Goal: Find specific page/section: Find specific page/section

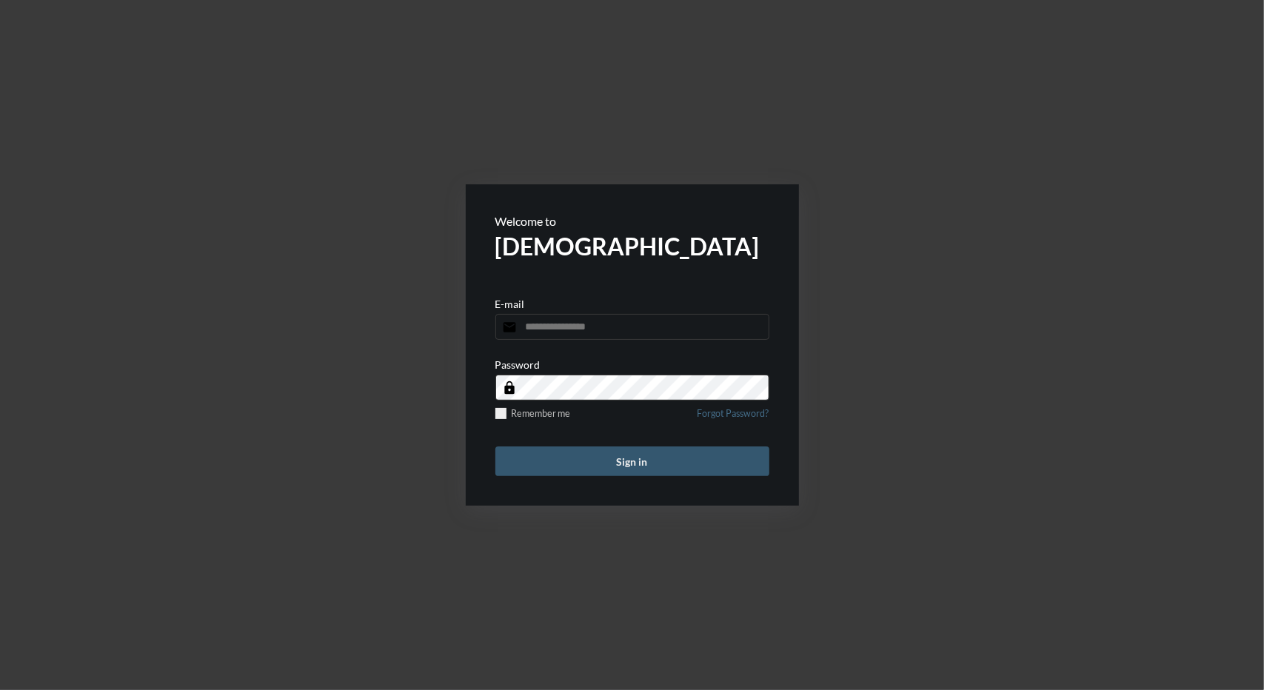
type input "**********"
click at [658, 458] on button "Sign in" at bounding box center [632, 462] width 274 height 30
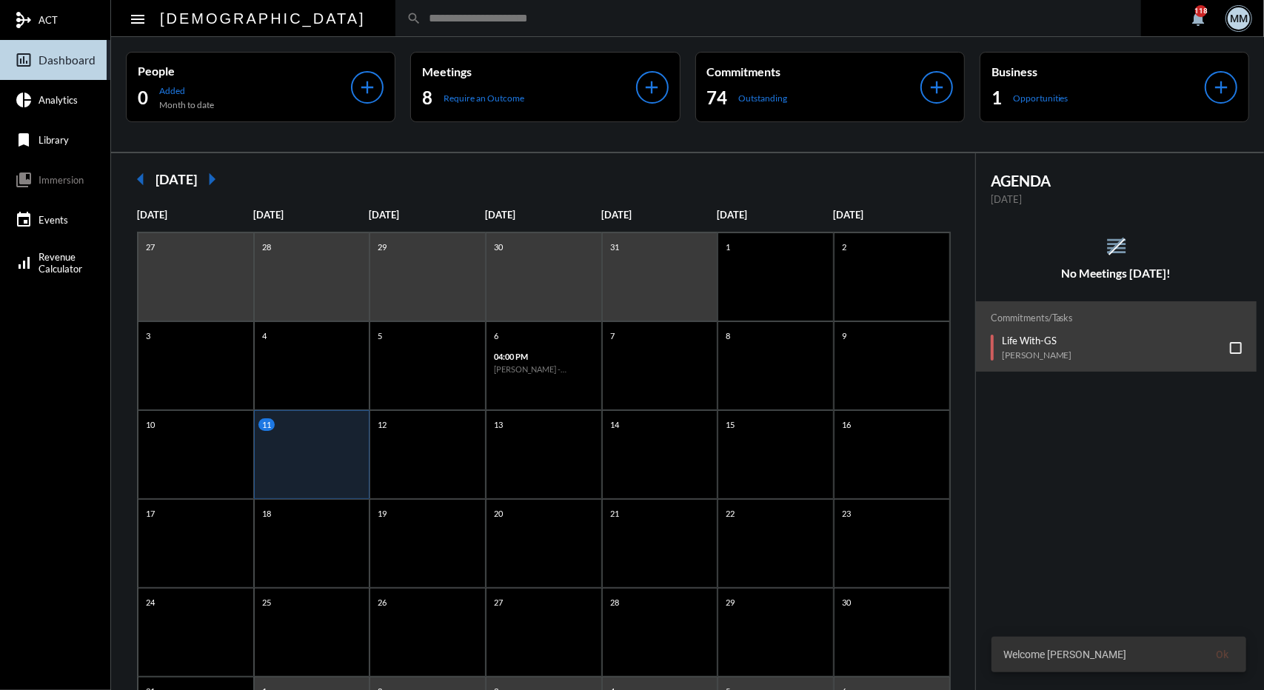
click at [421, 21] on input "text" at bounding box center [775, 18] width 709 height 13
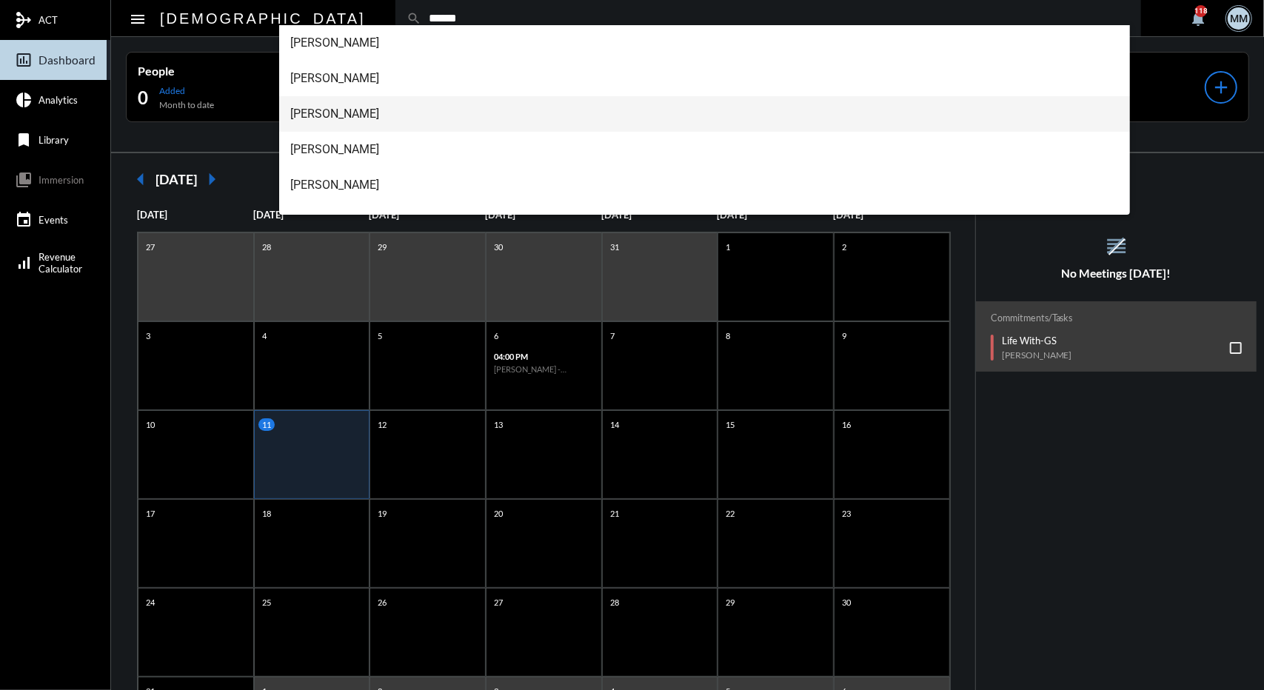
scroll to position [24, 0]
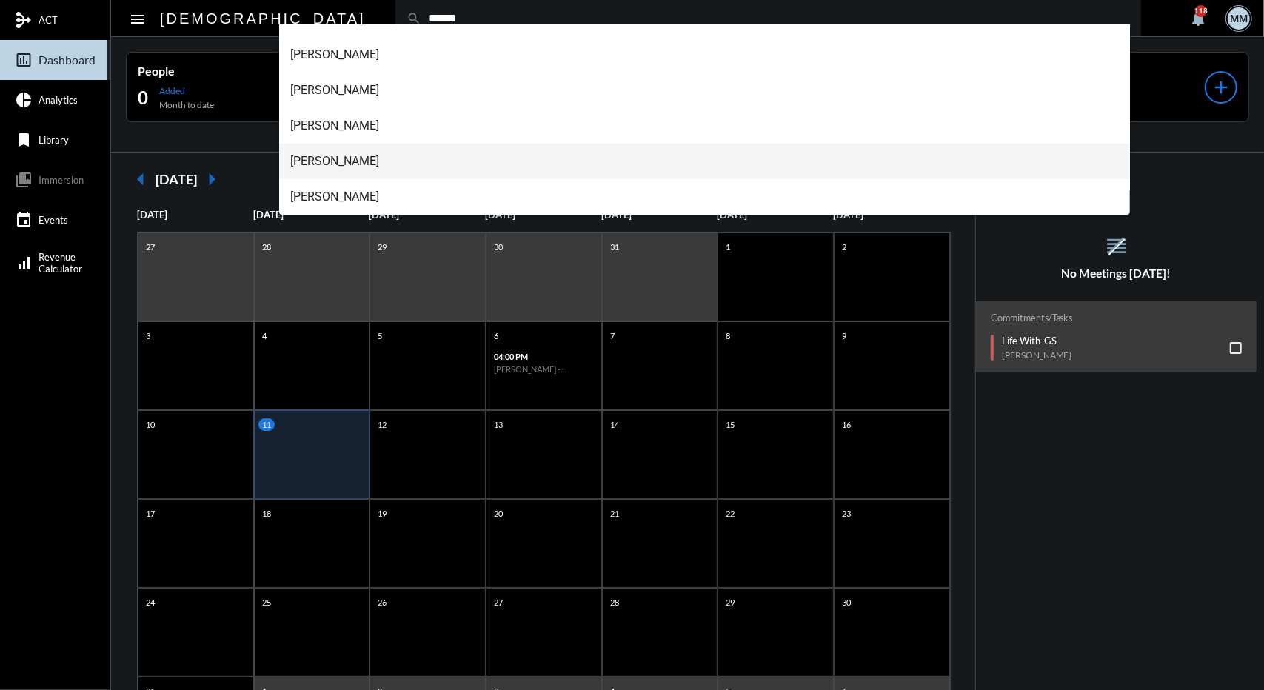
type input "******"
click at [342, 161] on span "Vanessa Cepeda" at bounding box center [705, 162] width 828 height 36
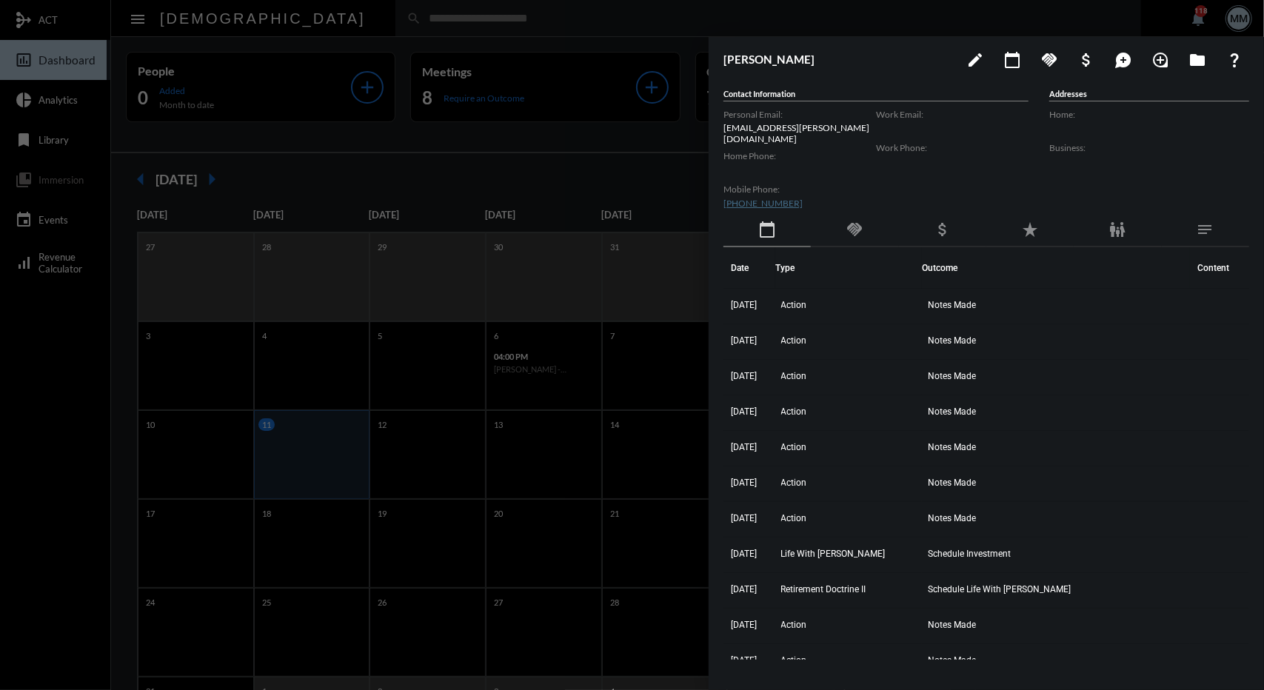
click at [860, 233] on div "handshake" at bounding box center [854, 230] width 87 height 34
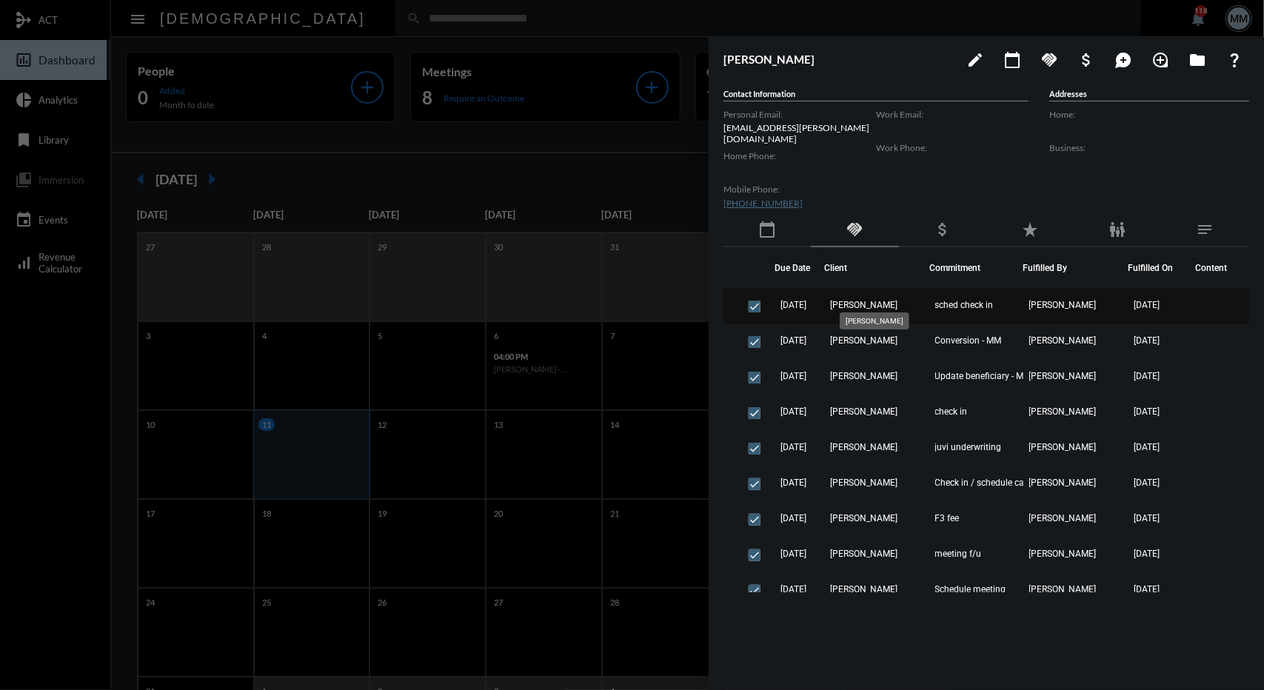
click at [889, 300] on span "Vanessa Cepeda" at bounding box center [863, 305] width 67 height 10
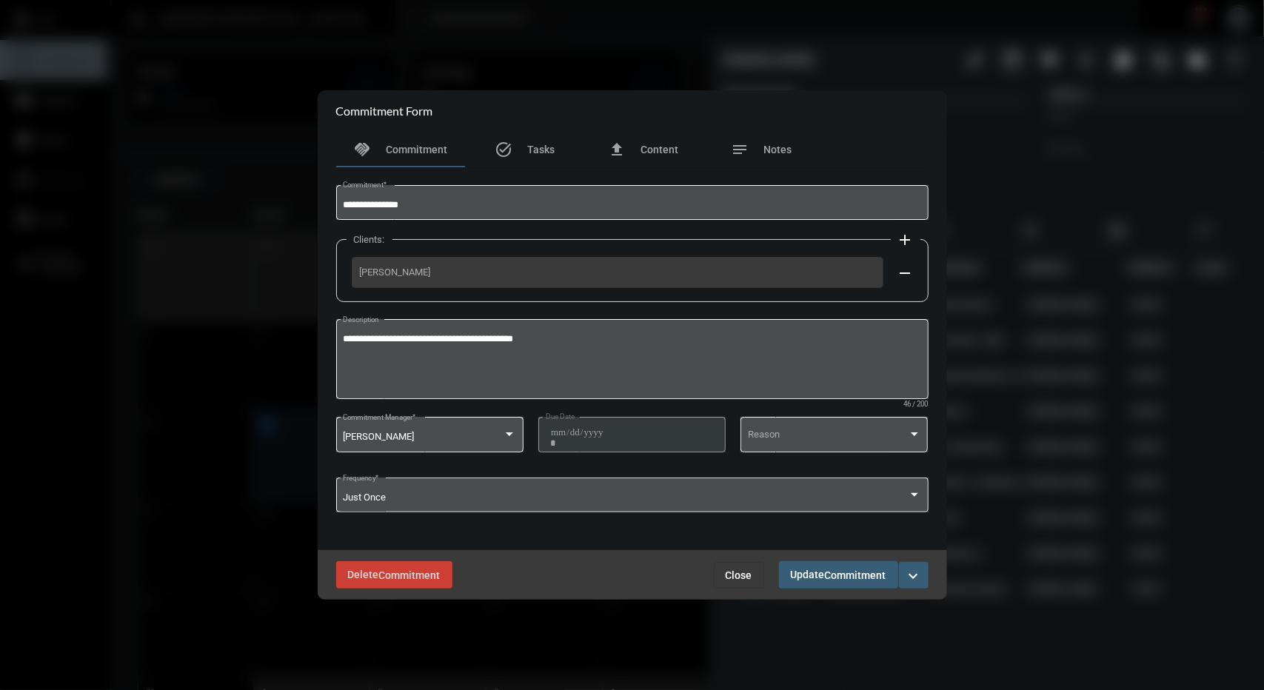
click at [742, 584] on button "Close" at bounding box center [739, 575] width 50 height 27
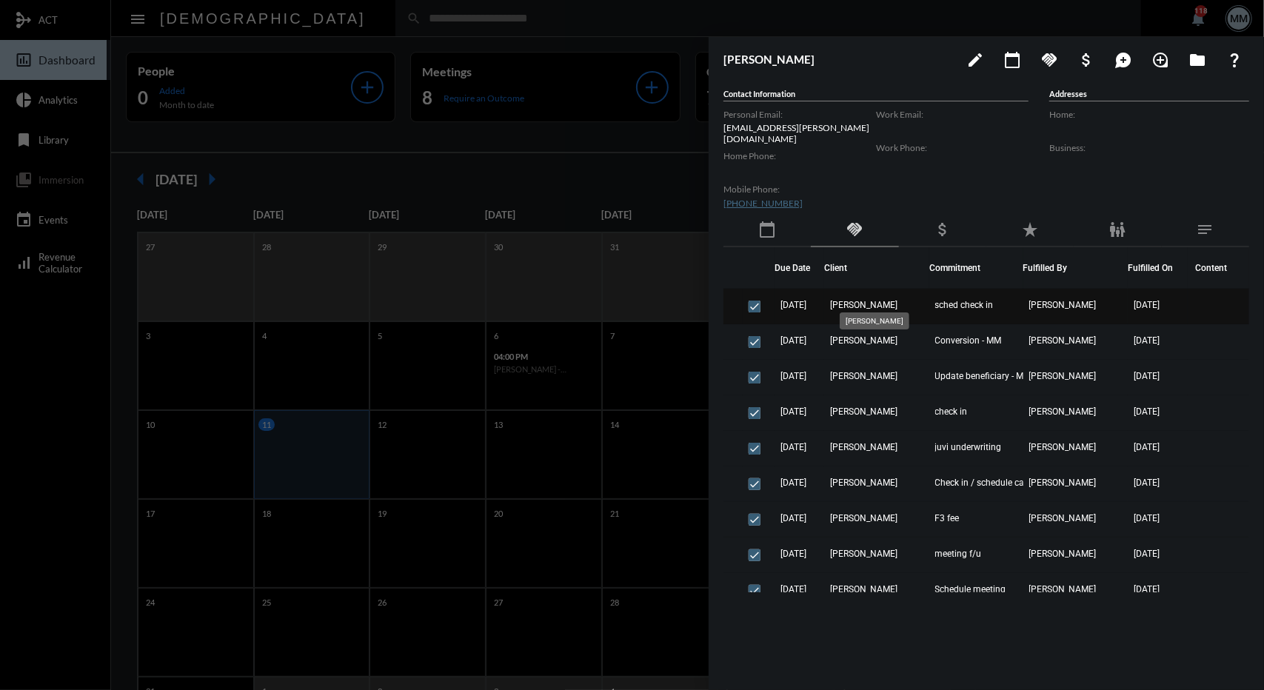
click at [898, 300] on span "Vanessa Cepeda" at bounding box center [863, 305] width 67 height 10
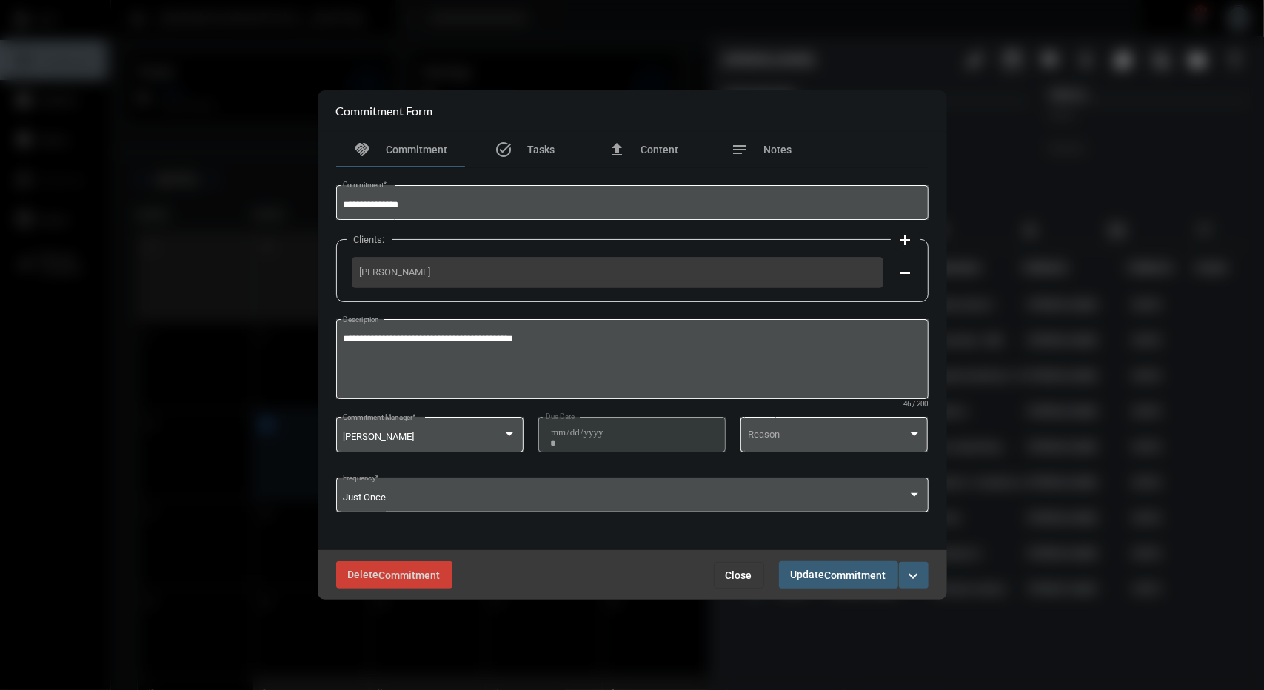
click at [746, 569] on button "Close" at bounding box center [739, 575] width 50 height 27
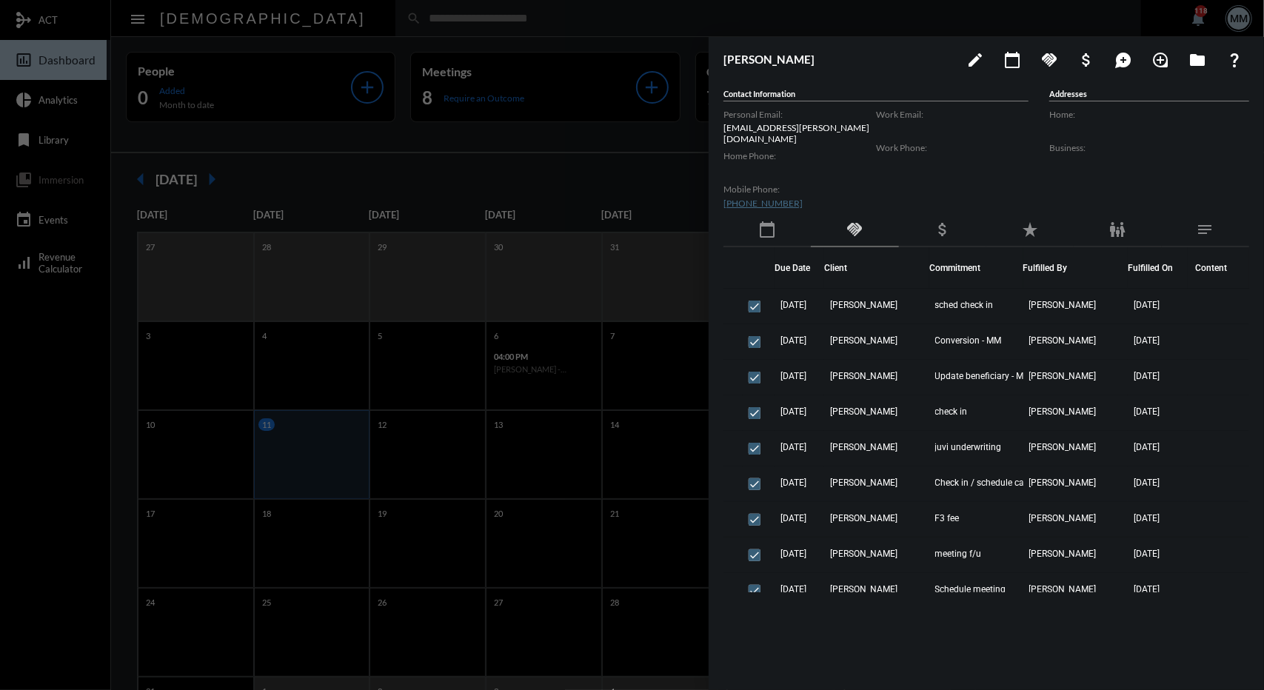
click at [472, 158] on div at bounding box center [632, 345] width 1264 height 690
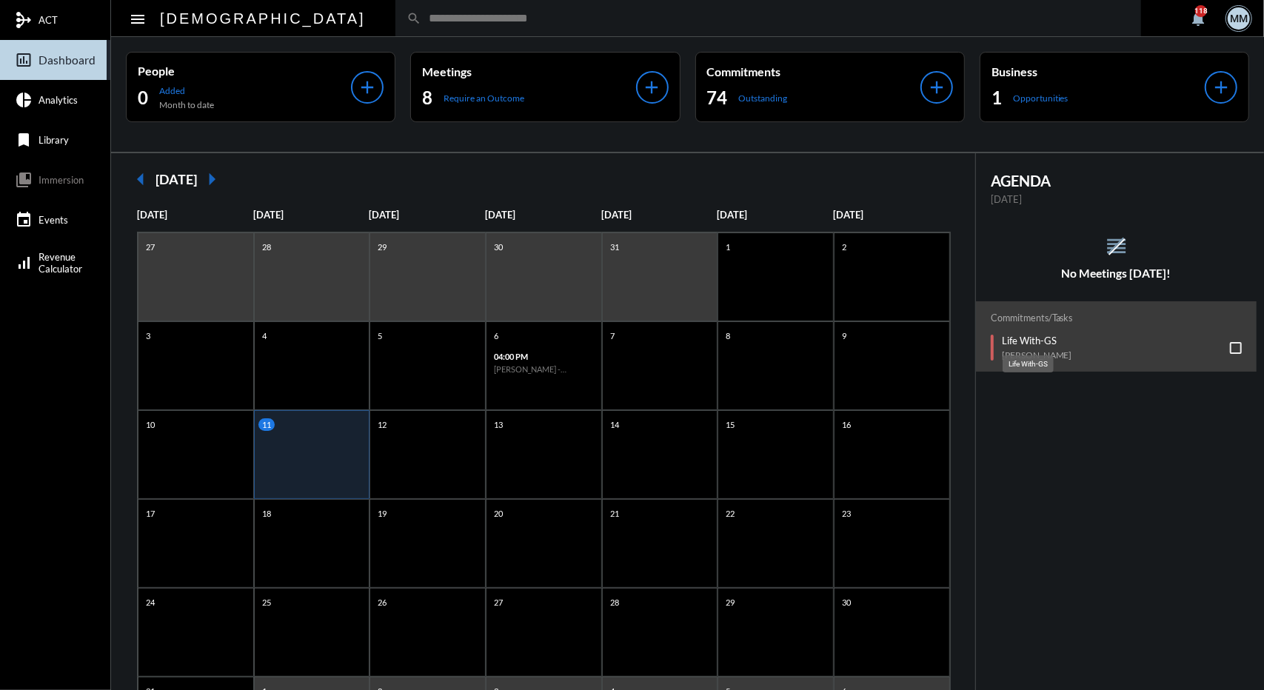
click at [1022, 346] on mat-tooltip-component "Life With-GS" at bounding box center [1028, 364] width 72 height 38
click at [1022, 340] on p "Life With-GS" at bounding box center [1037, 341] width 70 height 12
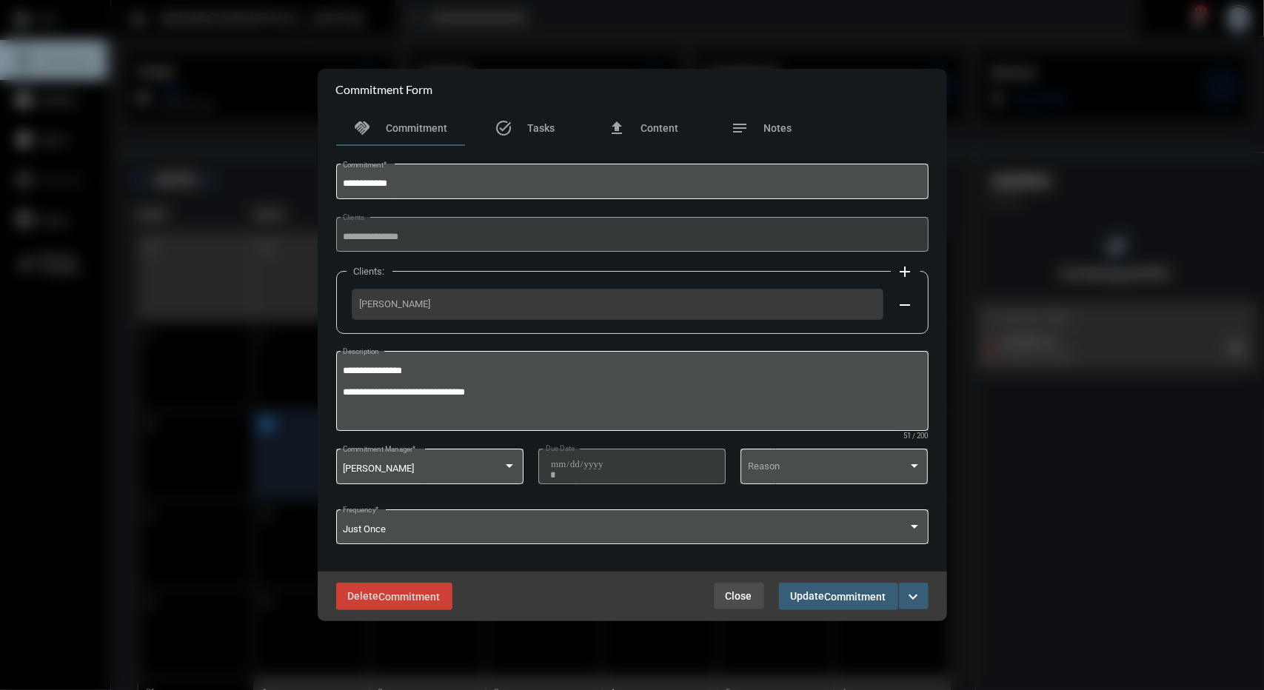
click at [742, 596] on span "Close" at bounding box center [739, 596] width 27 height 12
